Goal: Task Accomplishment & Management: Manage account settings

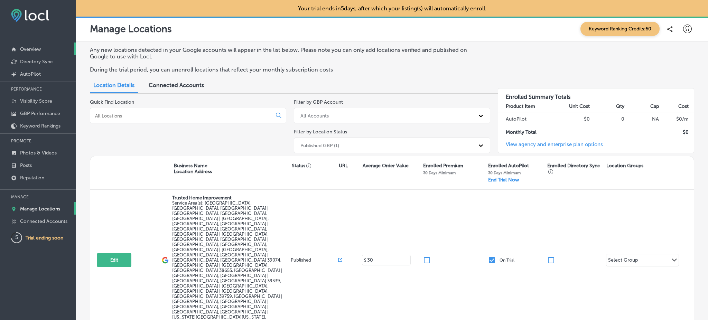
click at [34, 47] on p "Overview" at bounding box center [30, 49] width 21 height 6
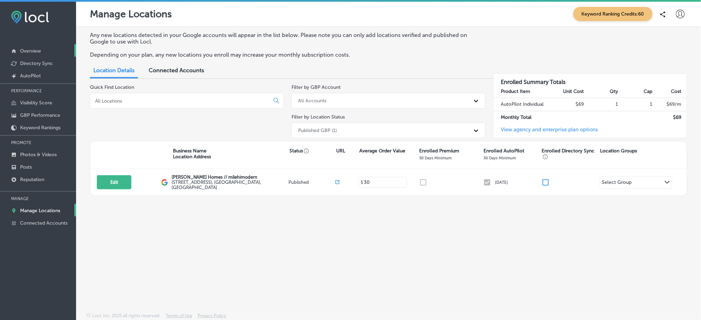
click at [44, 49] on link "Overview" at bounding box center [38, 50] width 76 height 12
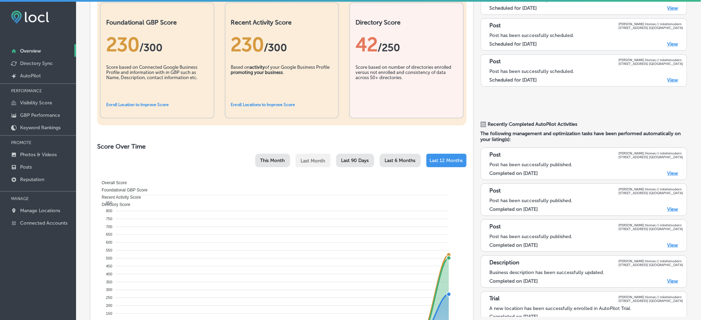
scroll to position [167, 0]
click at [40, 211] on p "Manage Locations" at bounding box center [40, 211] width 40 height 6
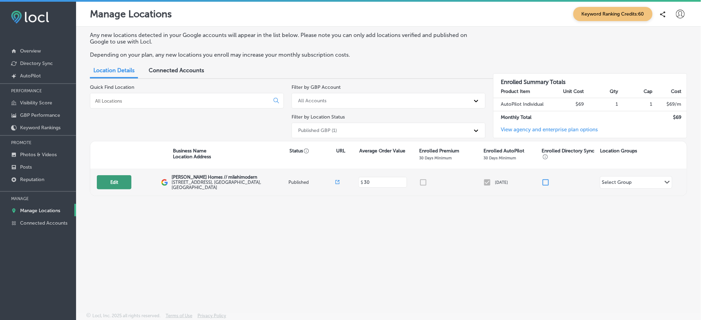
click at [111, 183] on button "Edit" at bounding box center [114, 182] width 35 height 14
select select "US"
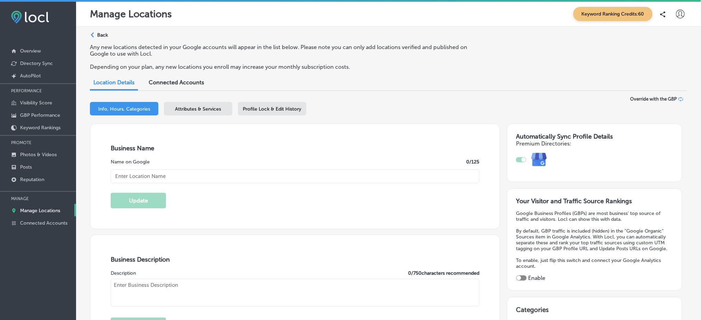
type input "Kristin Harris Homes // milehimodern"
type textarea "Kristin Harris Homes // milehimodern offers a fresh approach to real estate. Le…"
type input "44 Cook Street"
type input "Denver"
type input "80206"
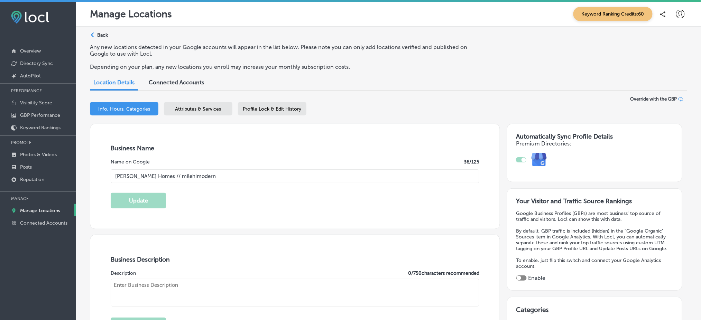
type input "US"
type input "http://kristinharrishomes.com/"
checkbox input "true"
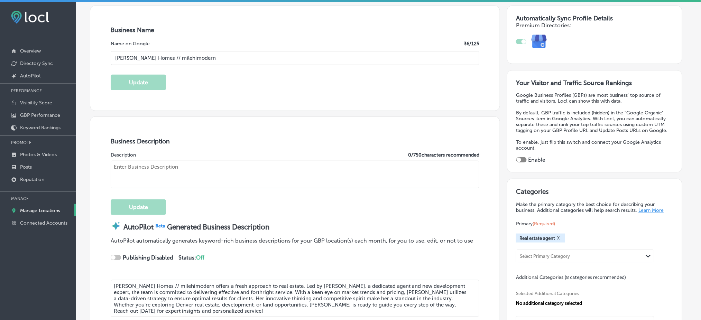
type input "30"
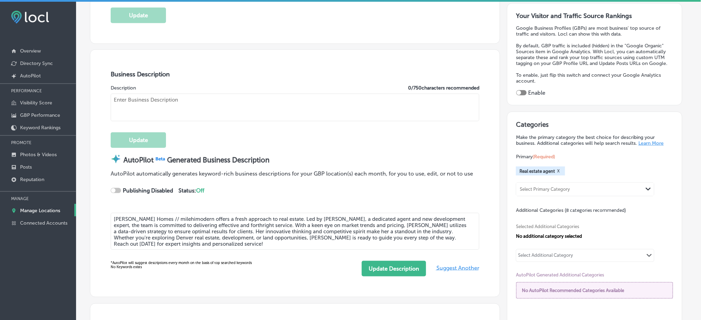
type textarea "Kristin Harris Homes // milehimodern offers a fresh approach to real estate. Le…"
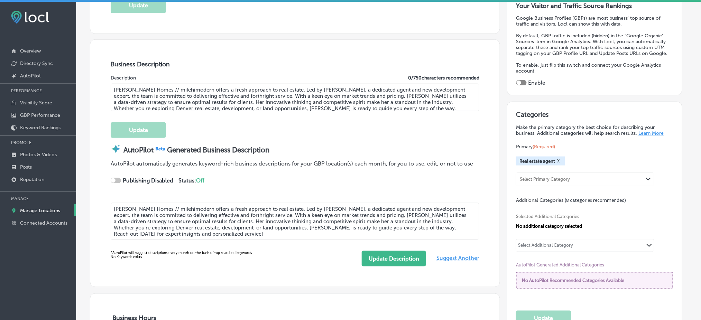
type input "+1 720 877 1538"
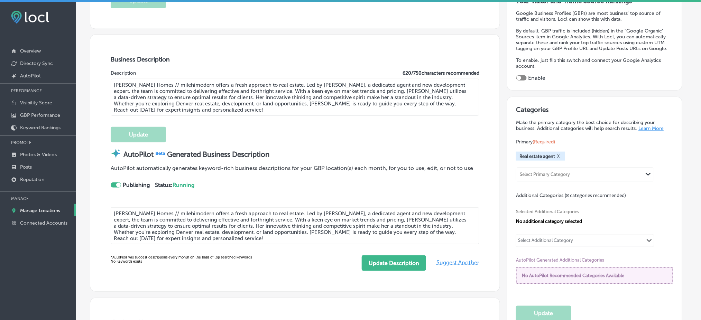
scroll to position [31, 0]
